Goal: Information Seeking & Learning: Learn about a topic

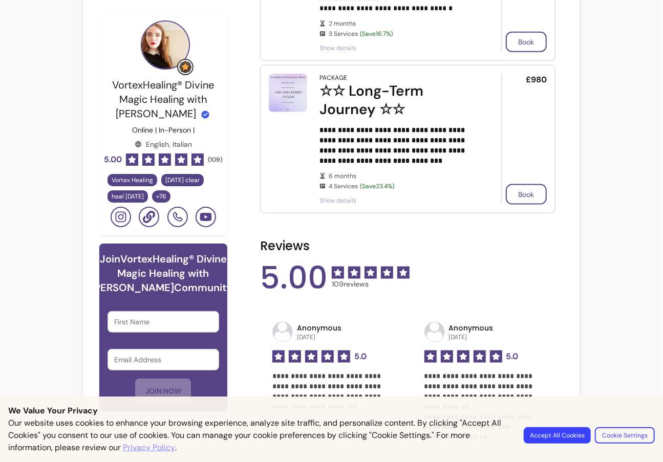
scroll to position [210, 0]
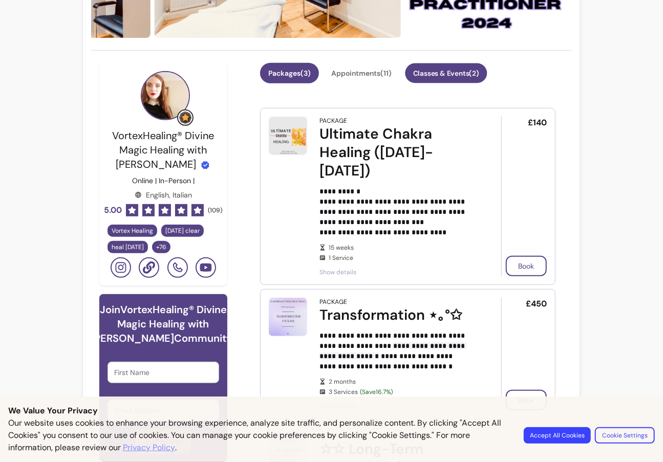
click at [447, 77] on button "Classes & Events ( 2 )" at bounding box center [446, 74] width 82 height 20
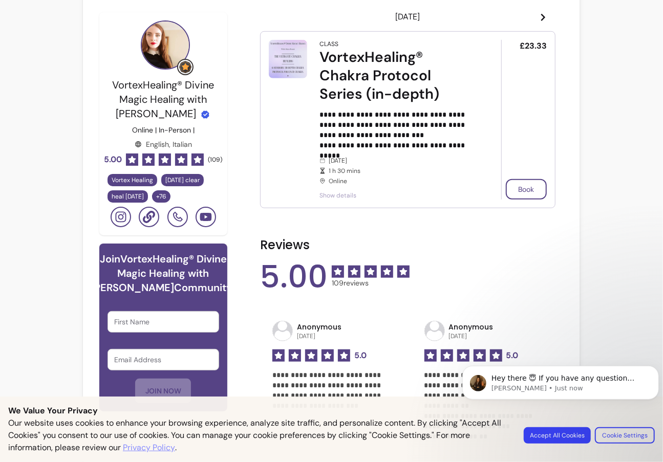
scroll to position [261, 0]
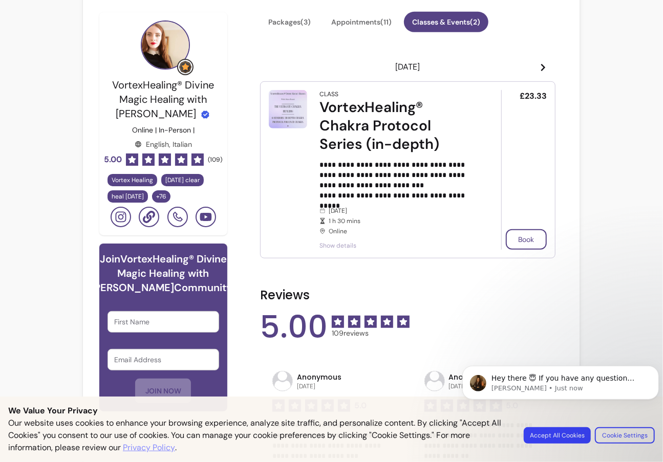
click at [345, 246] on span "Show details" at bounding box center [396, 246] width 153 height 8
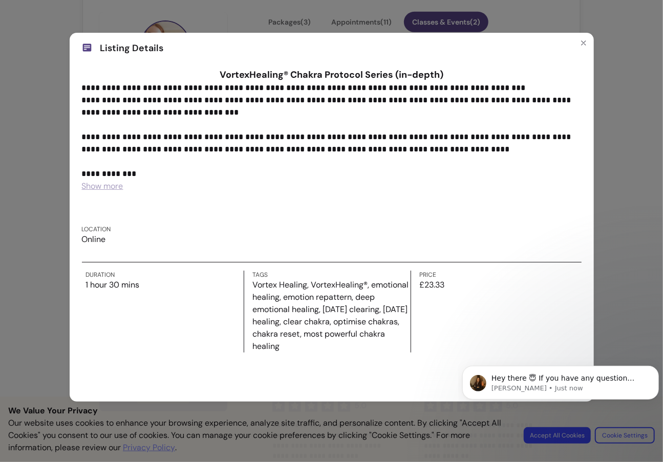
click at [108, 189] on span "Show more" at bounding box center [102, 186] width 41 height 11
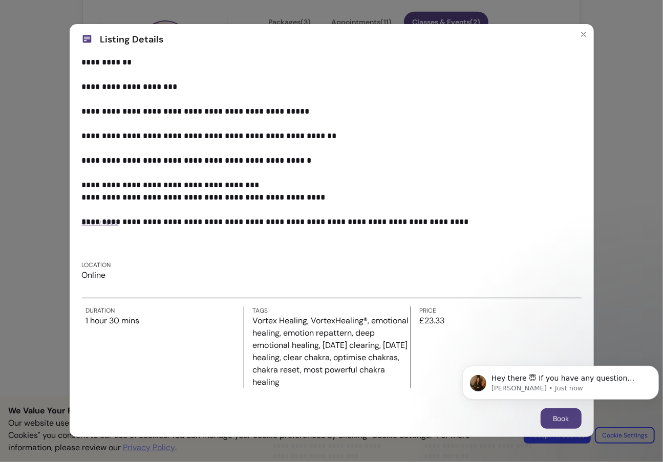
scroll to position [16, 0]
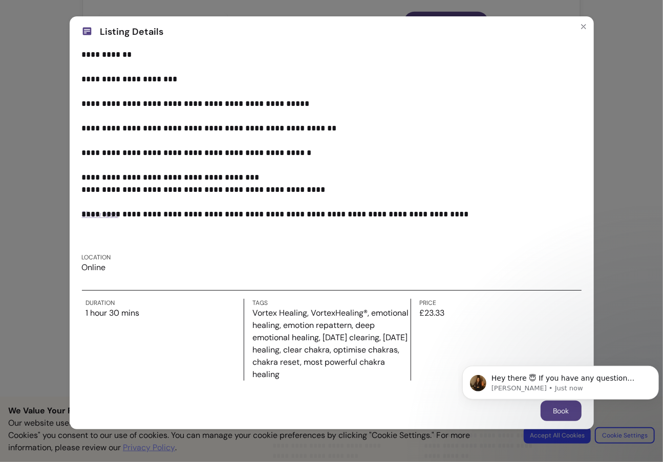
click at [91, 212] on span "Show less" at bounding box center [100, 214] width 37 height 11
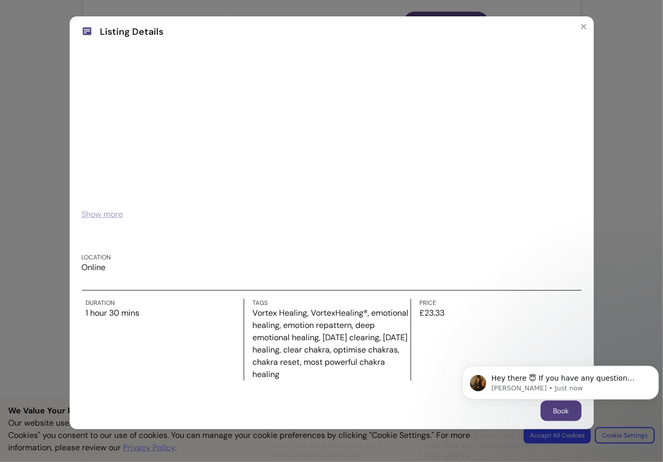
scroll to position [0, 0]
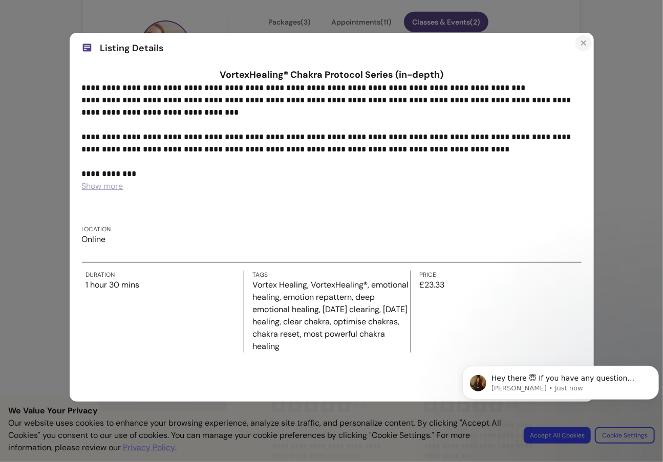
click at [582, 44] on icon "Close" at bounding box center [584, 43] width 4 height 4
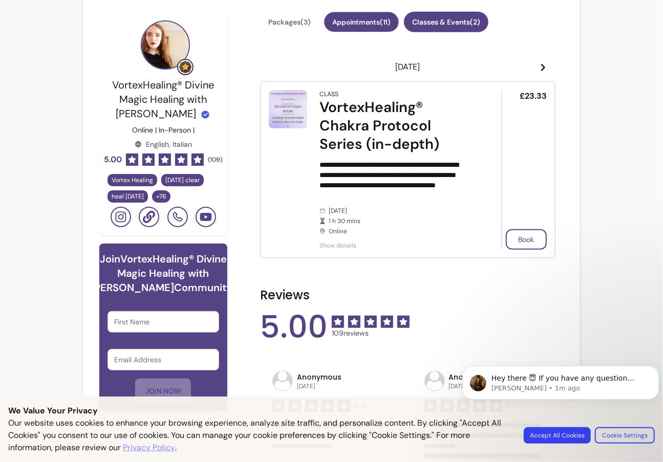
click at [358, 23] on button "Appointments ( 11 )" at bounding box center [361, 22] width 75 height 20
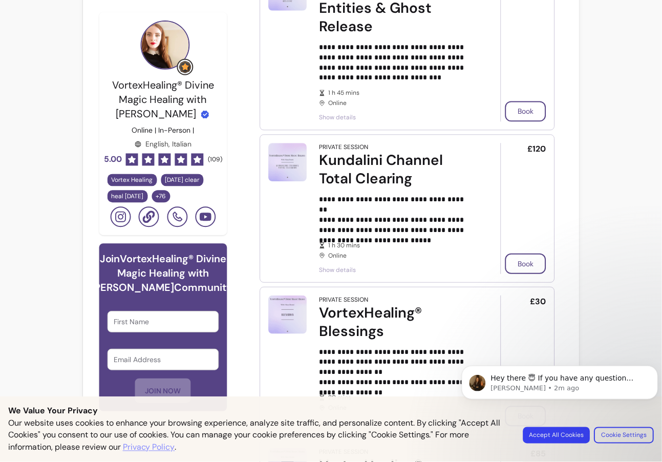
scroll to position [1541, 0]
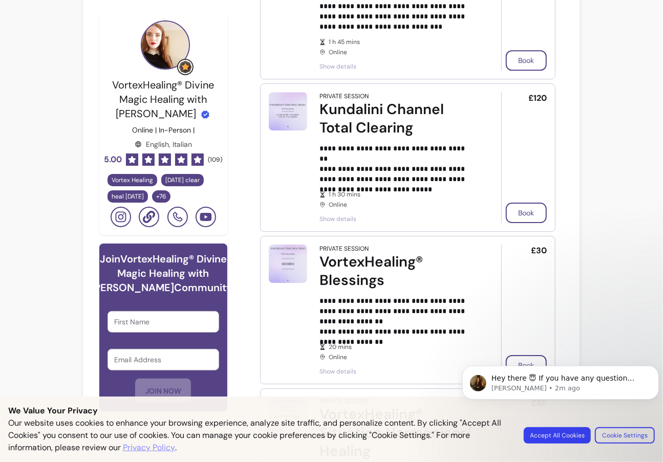
click at [345, 217] on span "Show details" at bounding box center [396, 219] width 153 height 8
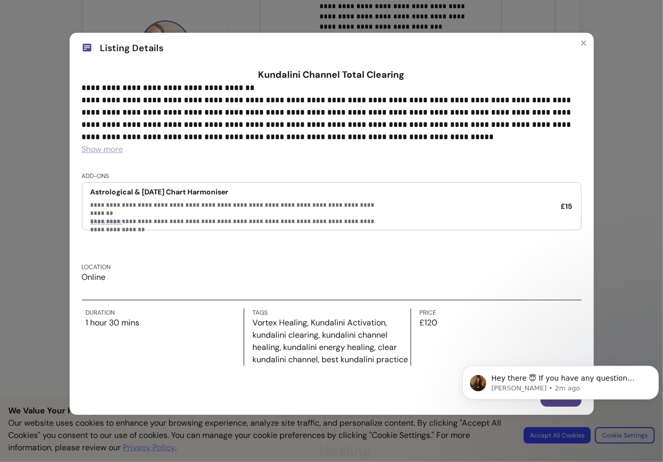
click at [660, 270] on div "**********" at bounding box center [331, 231] width 663 height 462
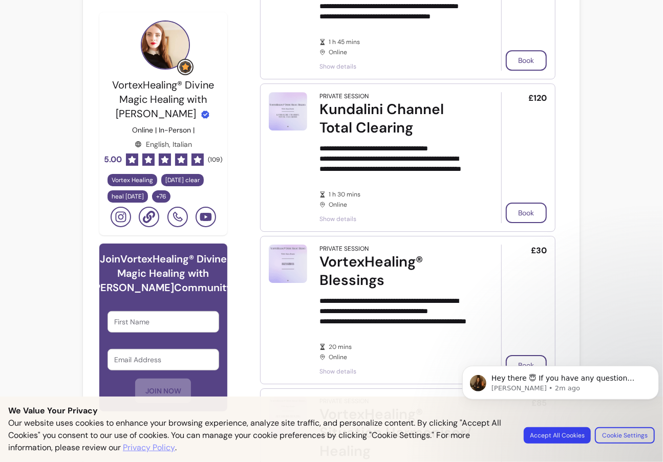
click at [334, 217] on span "Show details" at bounding box center [396, 219] width 153 height 8
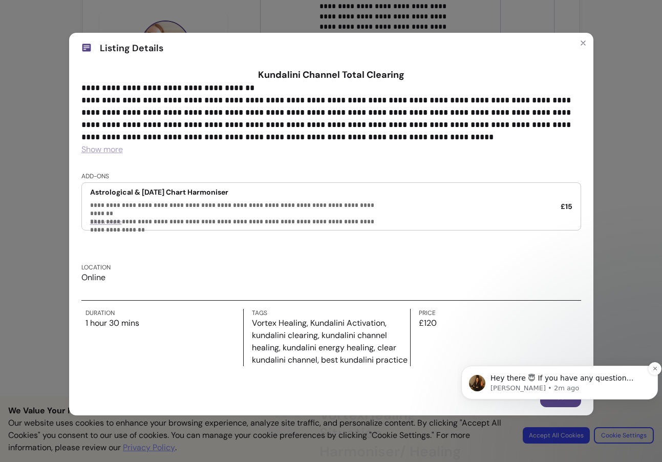
click at [574, 382] on p "Hey there 😇 If you have any question about what you can do with Fluum, I'm here…" at bounding box center [568, 378] width 155 height 10
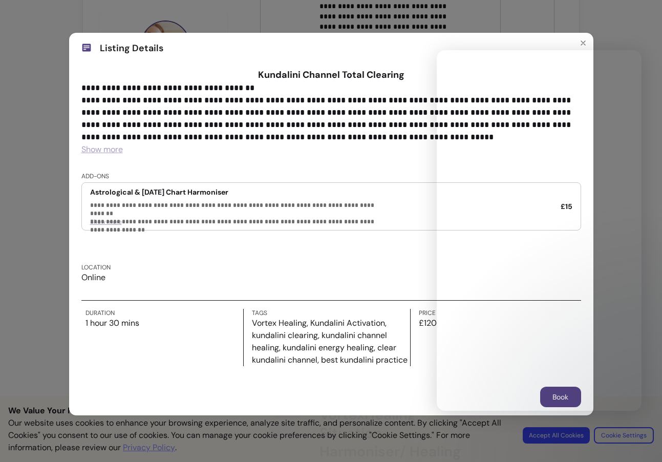
scroll to position [0, 0]
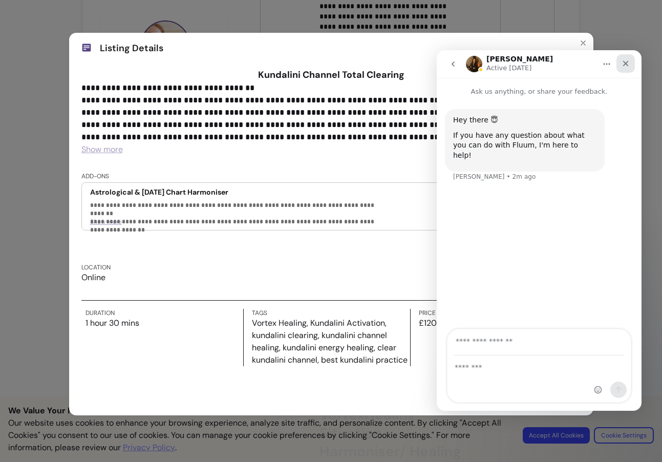
click at [626, 62] on icon "Close" at bounding box center [626, 64] width 6 height 6
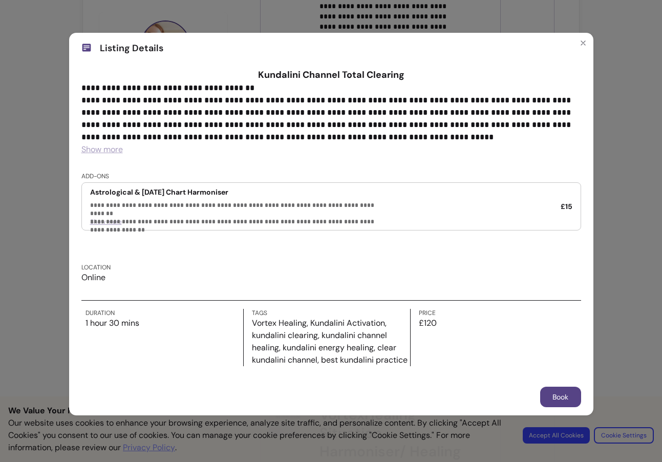
click at [112, 150] on span "Show more" at bounding box center [101, 149] width 41 height 11
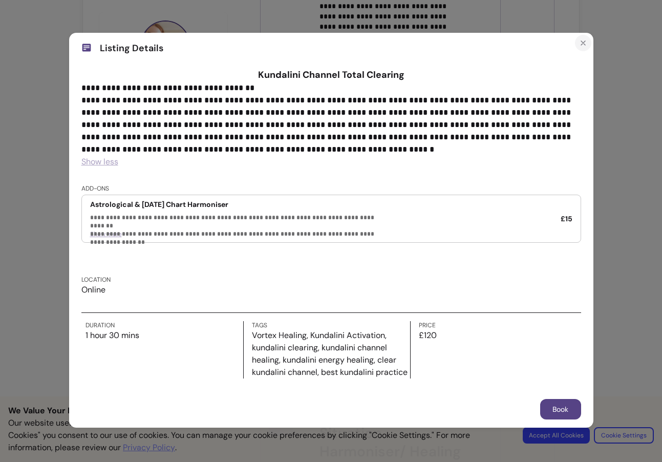
click at [582, 43] on icon "Close" at bounding box center [583, 43] width 8 height 8
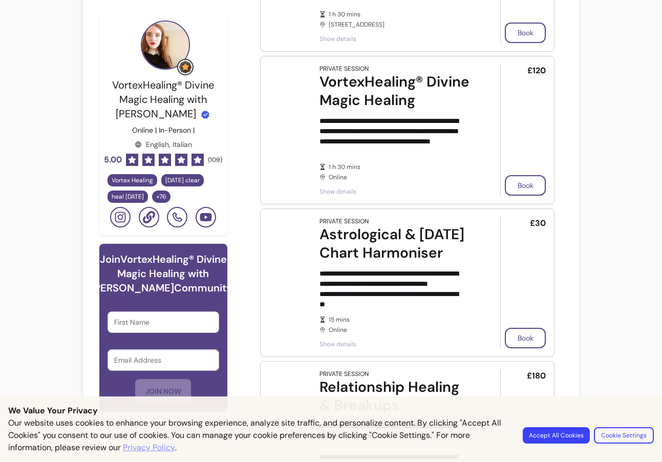
scroll to position [364, 0]
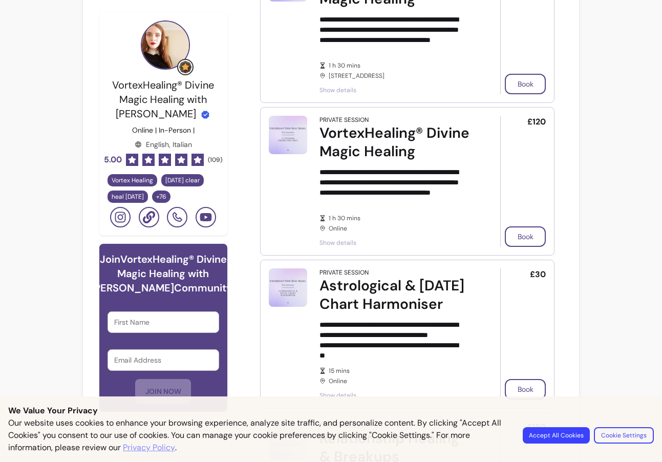
click at [340, 243] on span "Show details" at bounding box center [396, 243] width 153 height 8
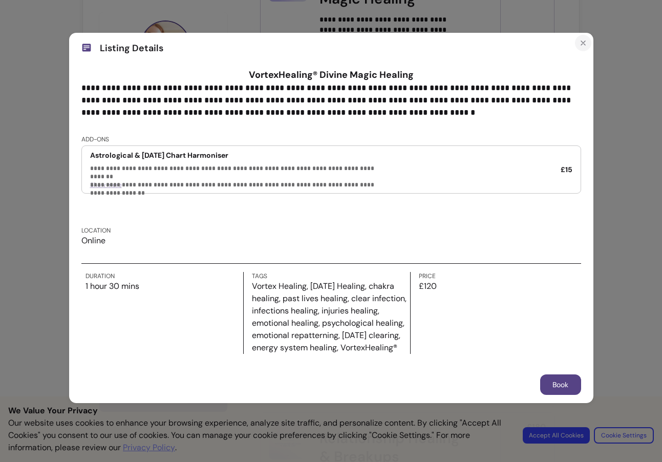
click at [583, 42] on icon "Close" at bounding box center [583, 43] width 8 height 8
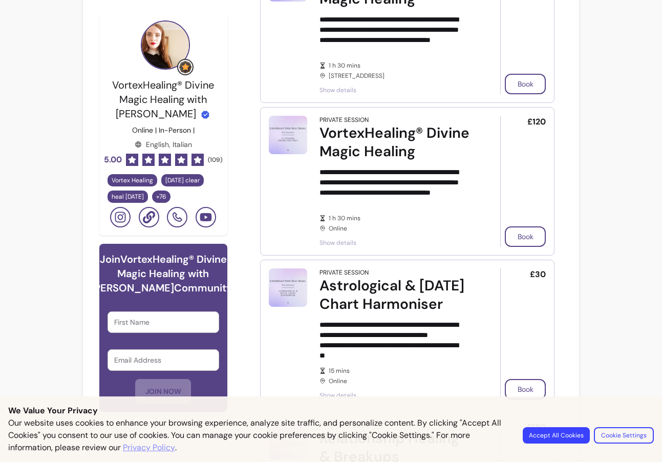
click at [128, 199] on span "heal [DATE]" at bounding box center [128, 197] width 32 height 8
click at [131, 197] on span "heal [DATE]" at bounding box center [128, 197] width 32 height 8
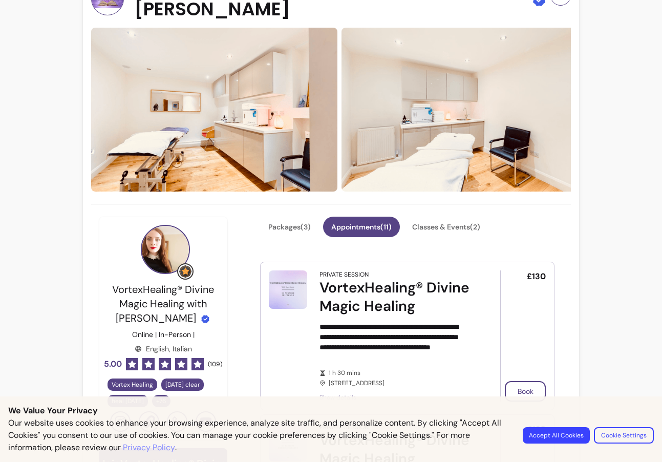
scroll to position [0, 0]
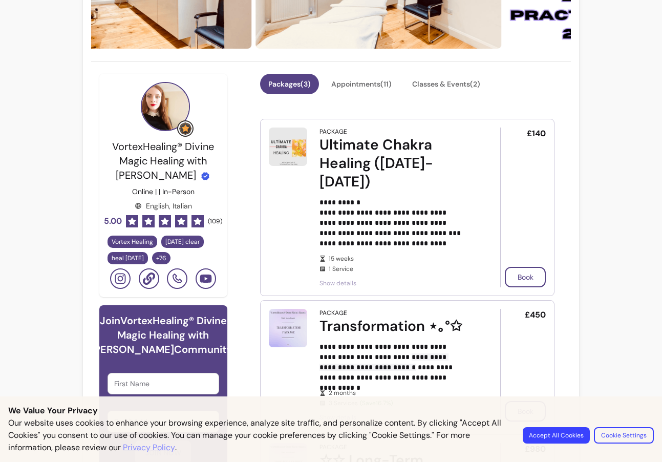
scroll to position [205, 0]
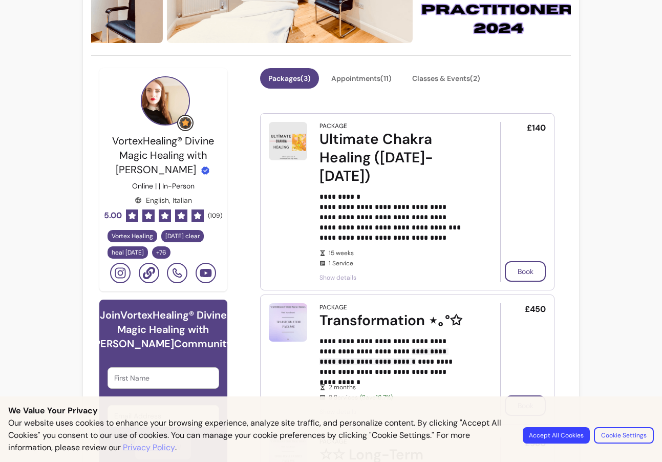
click at [342, 278] on span "Show details" at bounding box center [396, 277] width 153 height 8
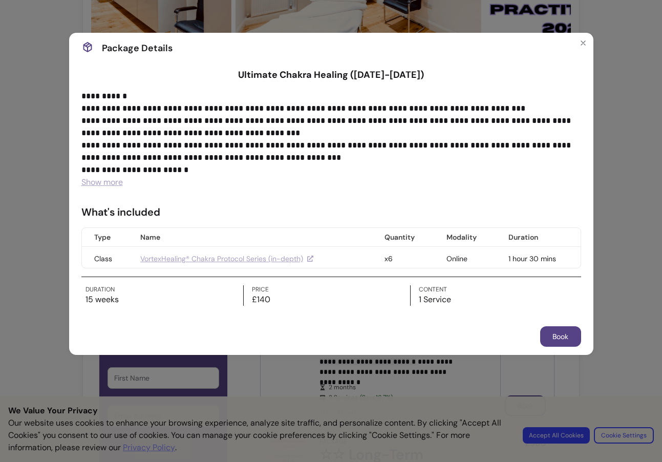
click at [103, 184] on span "Show more" at bounding box center [101, 182] width 41 height 11
